Goal: Task Accomplishment & Management: Use online tool/utility

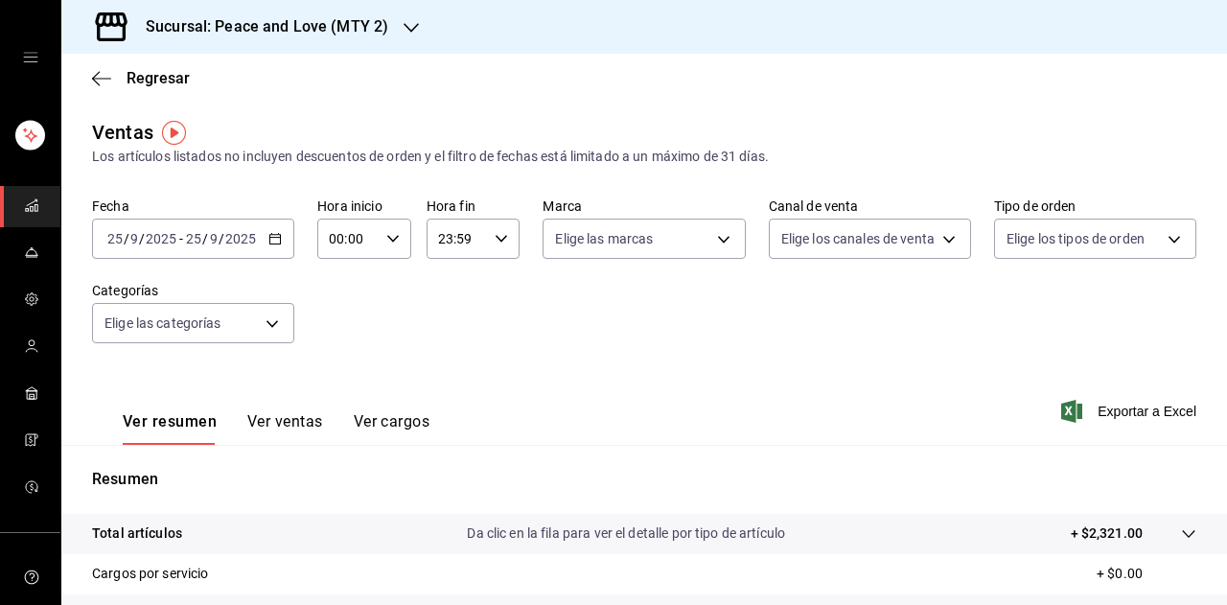
click at [392, 24] on div "Sucursal: Peace and Love (MTY 2)" at bounding box center [252, 27] width 350 height 54
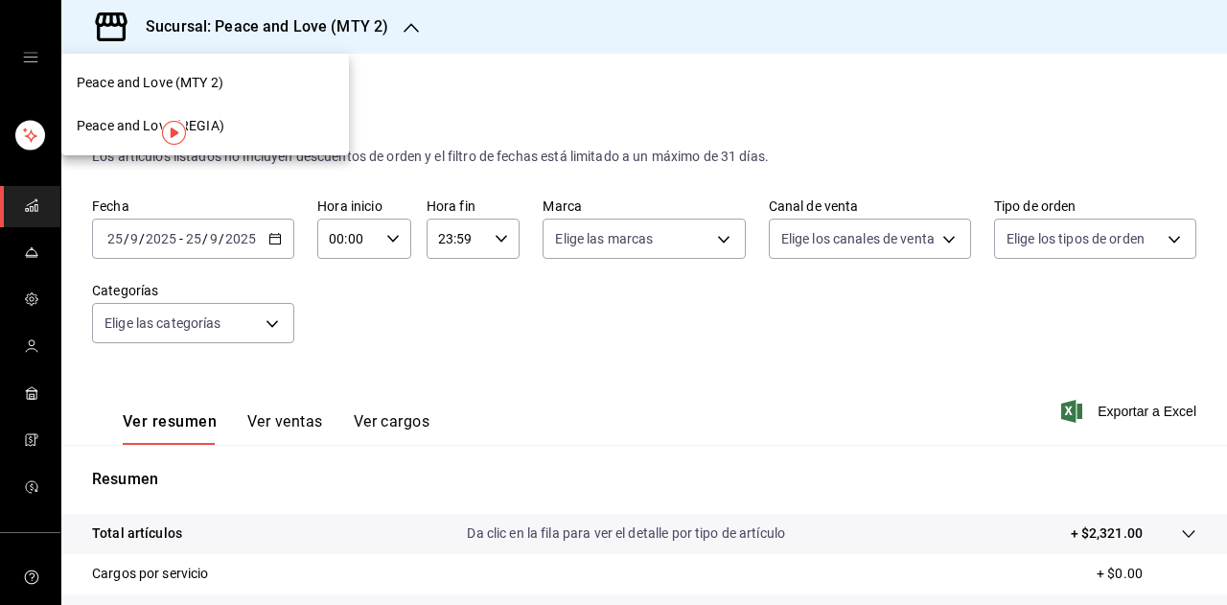
click at [223, 130] on div "Peace and Love (REGIA)" at bounding box center [205, 126] width 257 height 20
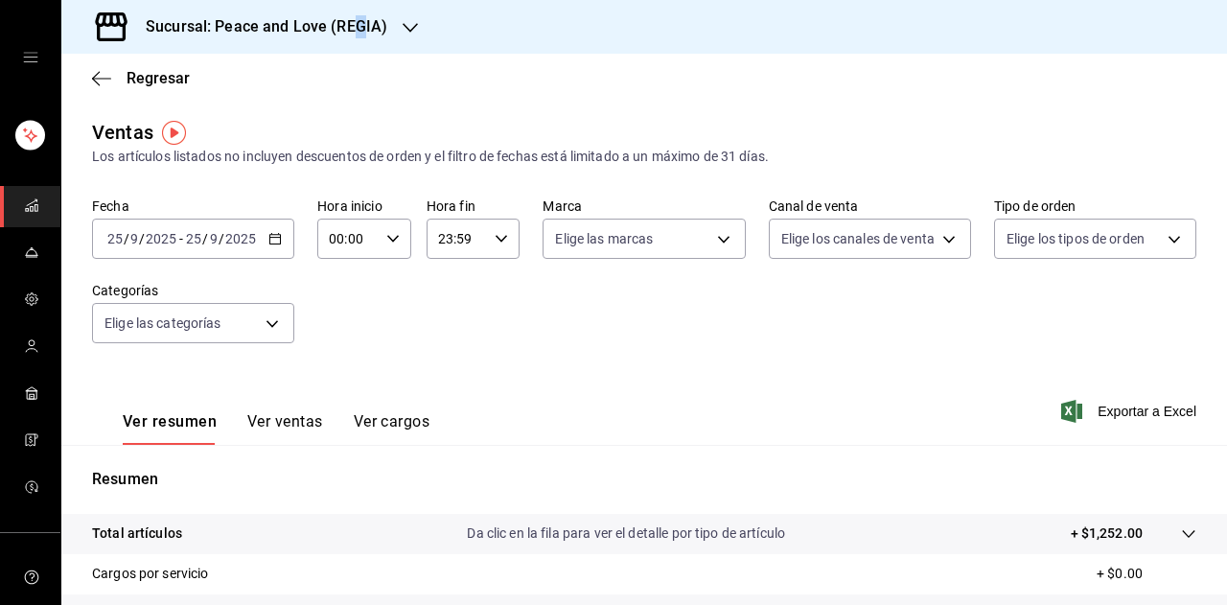
click at [357, 33] on h3 "Sucursal: Peace and Love (REGIA)" at bounding box center [258, 26] width 257 height 23
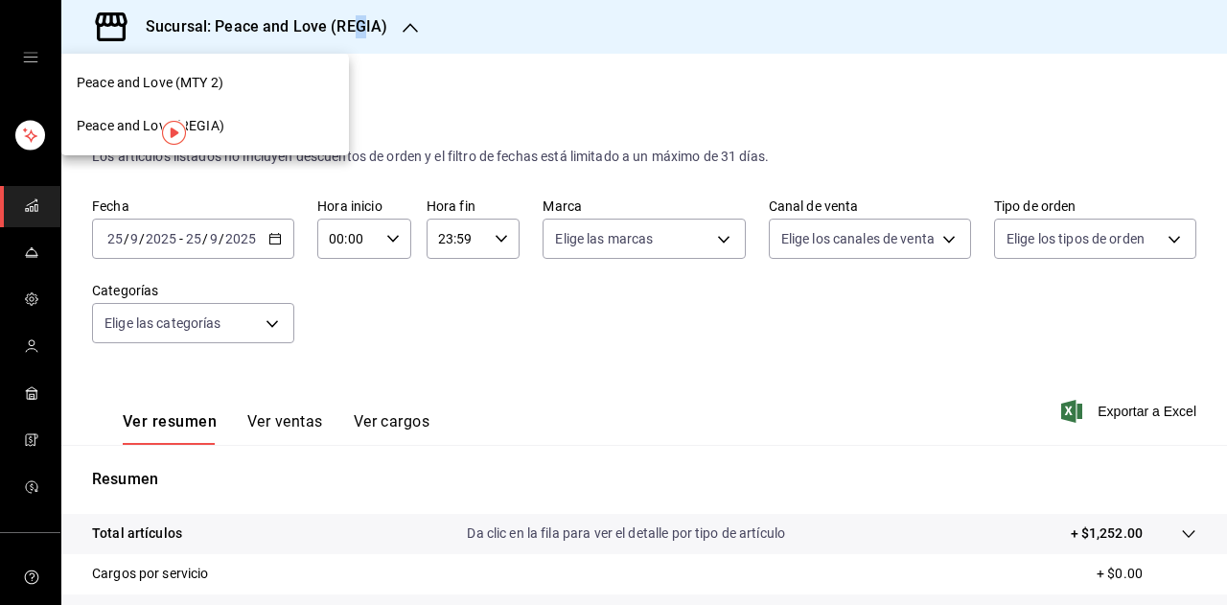
click at [251, 75] on div "Peace and Love (MTY 2)" at bounding box center [205, 83] width 257 height 20
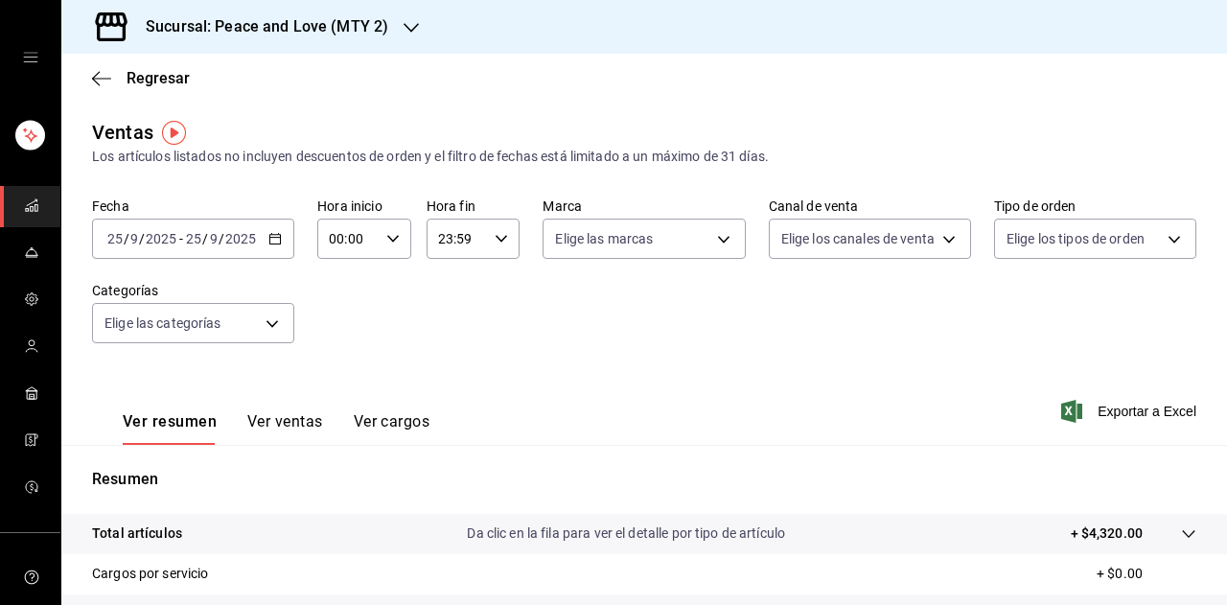
click at [420, 26] on div "Sucursal: Peace and Love (MTY 2)" at bounding box center [252, 27] width 350 height 54
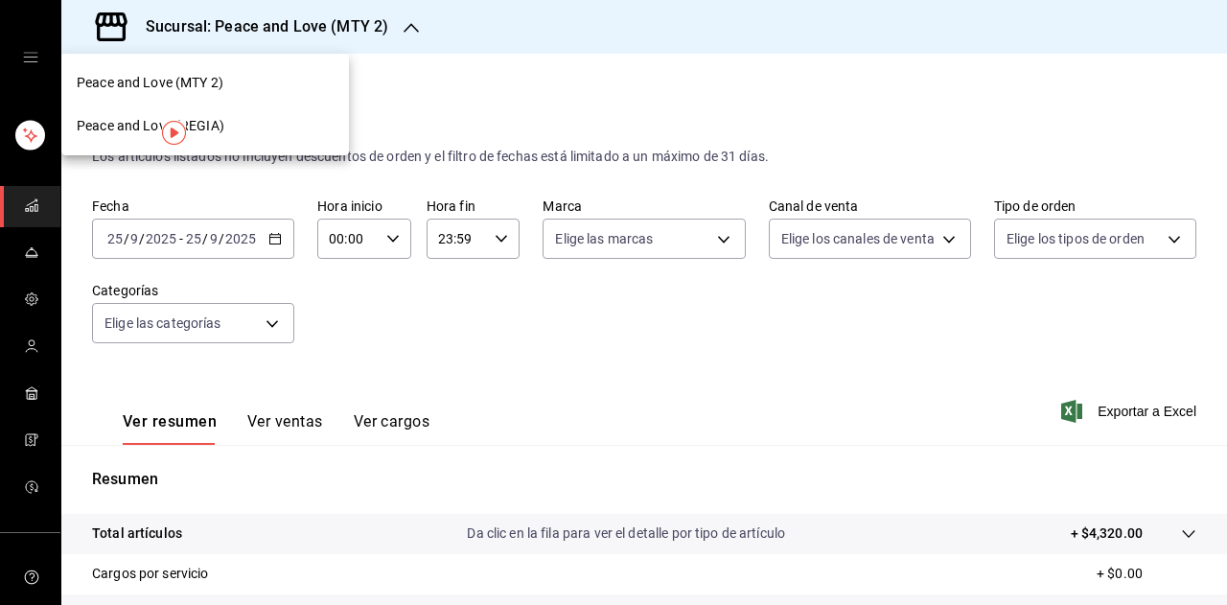
click at [254, 134] on div "Peace and Love (REGIA)" at bounding box center [205, 126] width 257 height 20
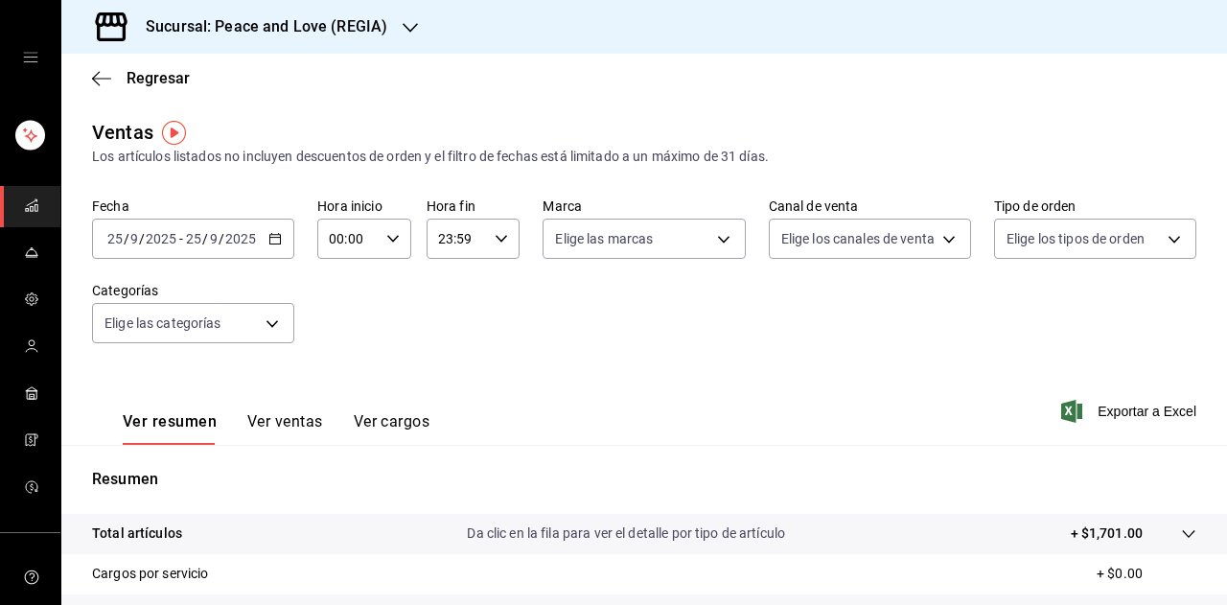
click at [386, 37] on div "Sucursal: Peace and Love (REGIA)" at bounding box center [251, 27] width 349 height 54
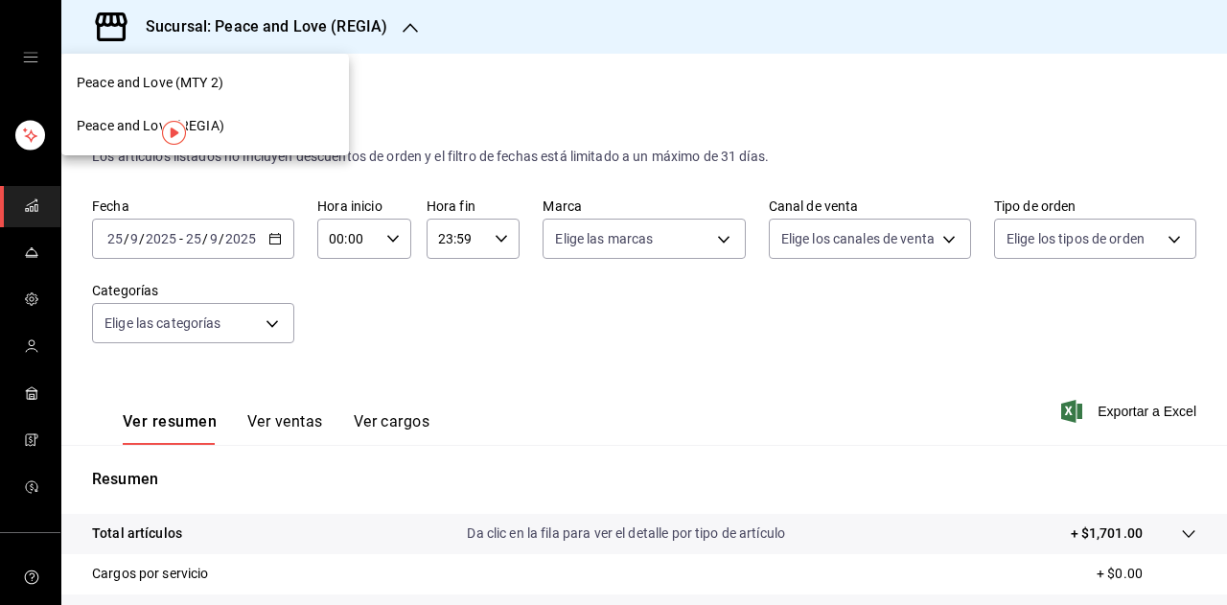
click at [289, 80] on div "Peace and Love (MTY 2)" at bounding box center [205, 83] width 257 height 20
